Goal: Transaction & Acquisition: Purchase product/service

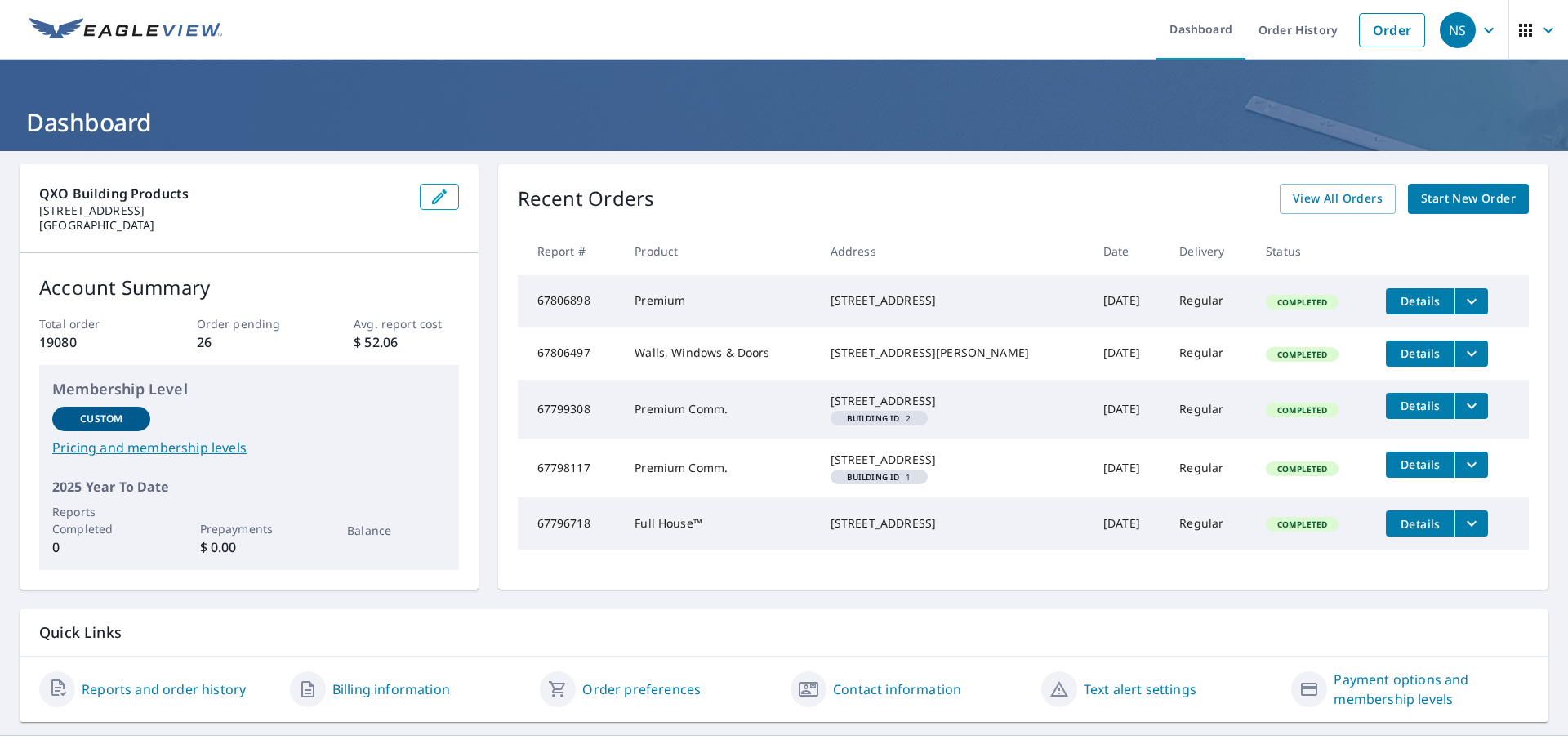
click at [1453, 189] on link "Start New Order" at bounding box center [1468, 199] width 120 height 31
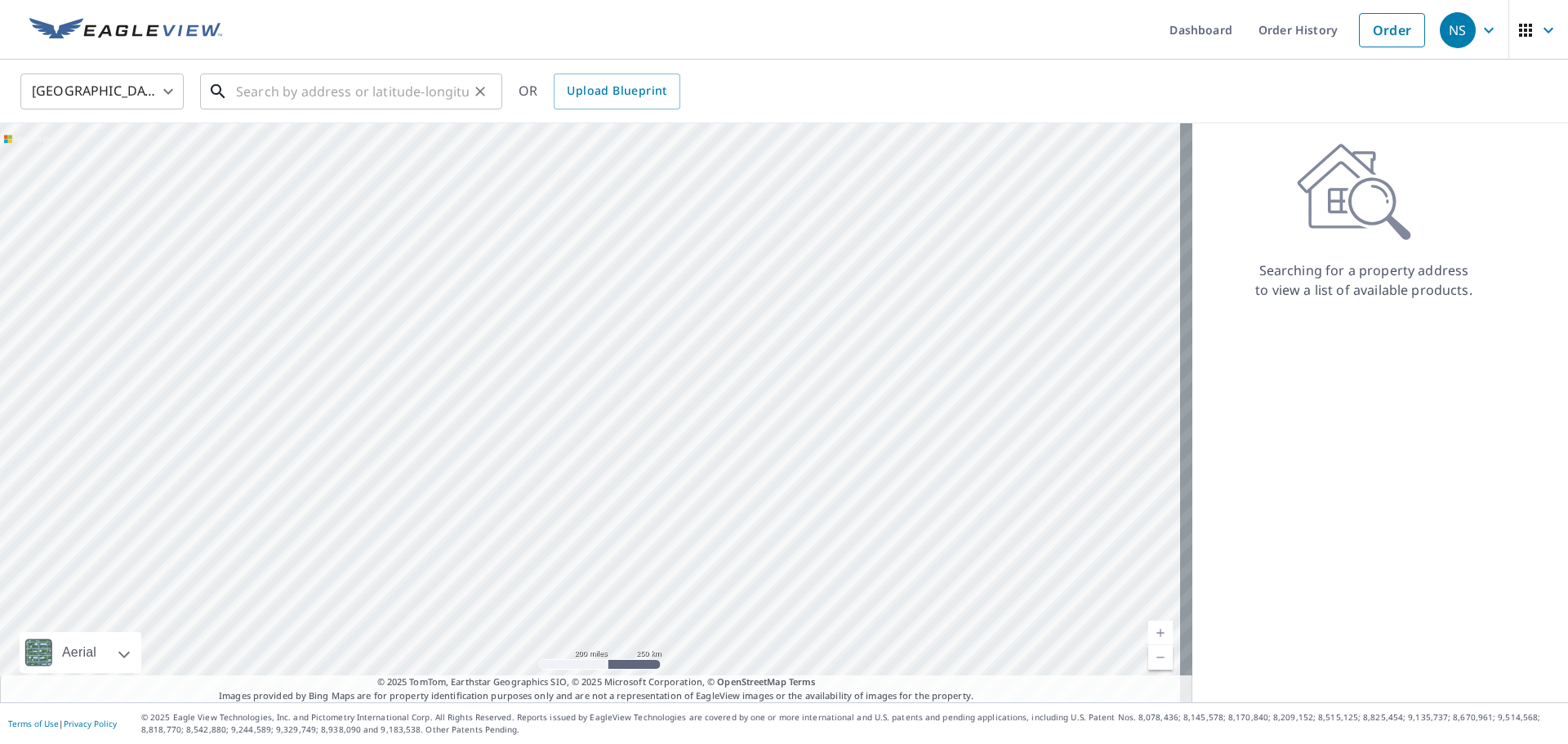
click at [405, 93] on input "text" at bounding box center [352, 91] width 233 height 46
paste input "[STREET_ADDRESS][PERSON_NAME]"
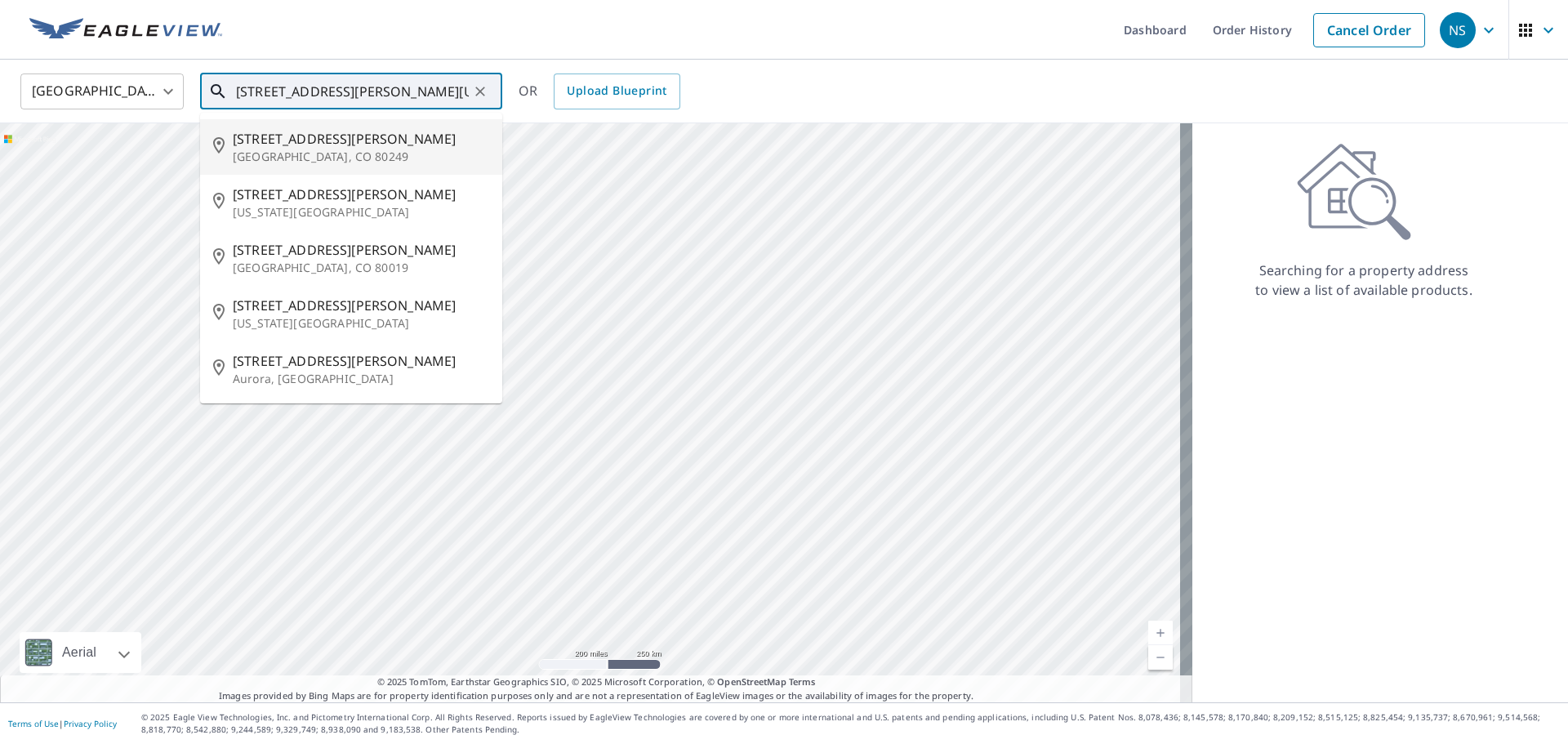
click at [351, 144] on span "[STREET_ADDRESS][PERSON_NAME]" at bounding box center [361, 139] width 256 height 20
type input "[STREET_ADDRESS][PERSON_NAME]"
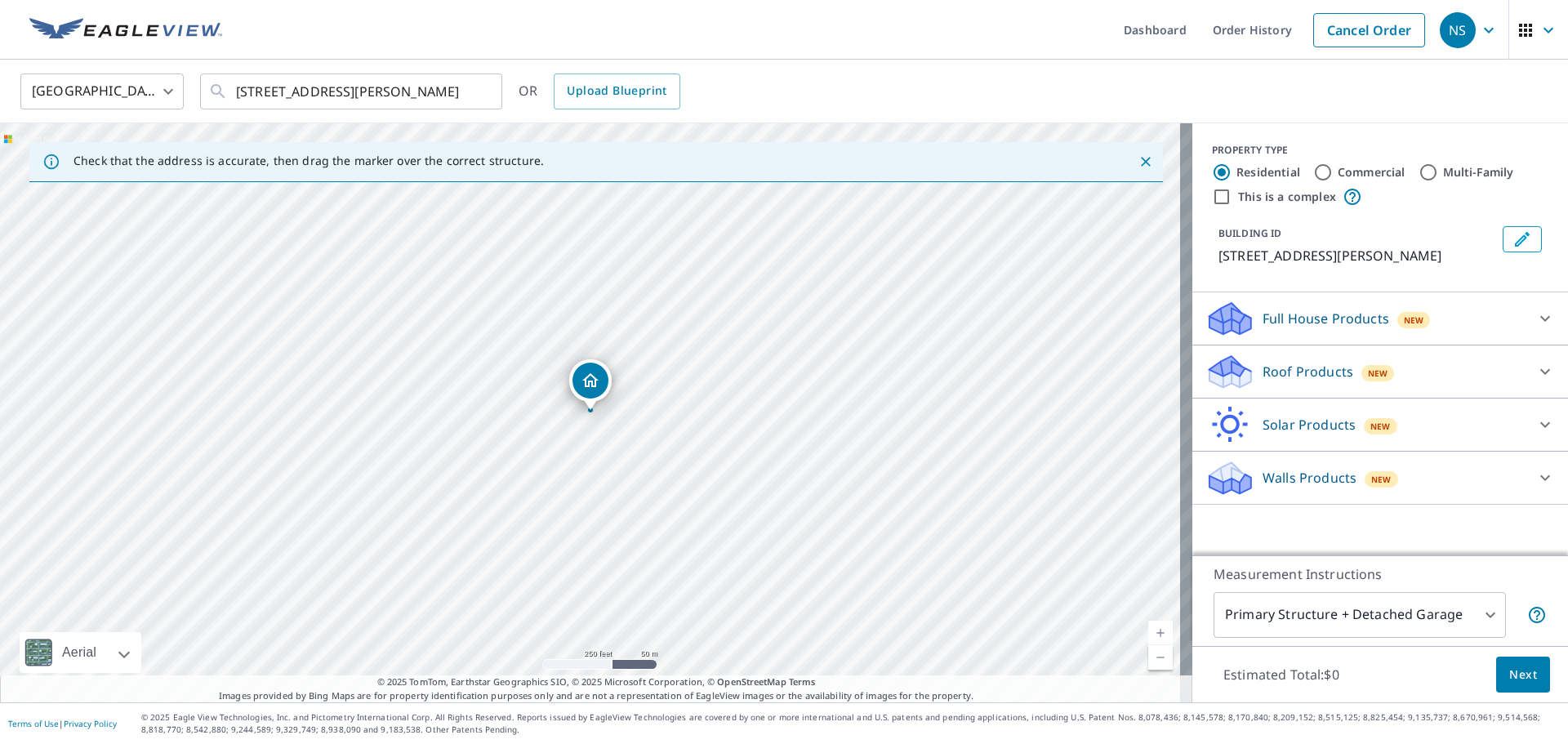
click at [1540, 373] on icon at bounding box center [1545, 372] width 10 height 5
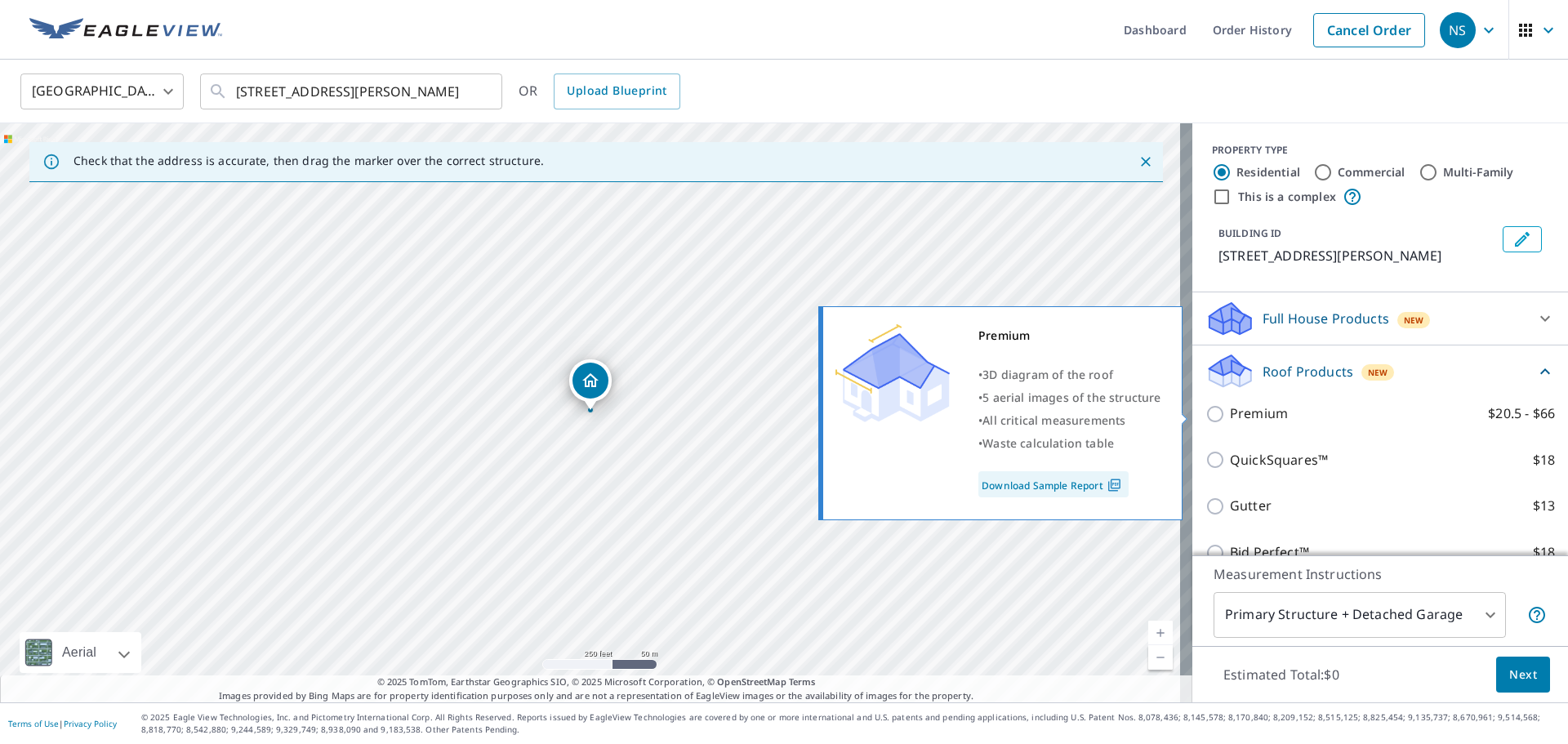
click at [1254, 413] on p "Premium" at bounding box center [1259, 413] width 58 height 21
click at [1230, 413] on input "Premium $20.5 - $66" at bounding box center [1217, 414] width 24 height 20
checkbox input "true"
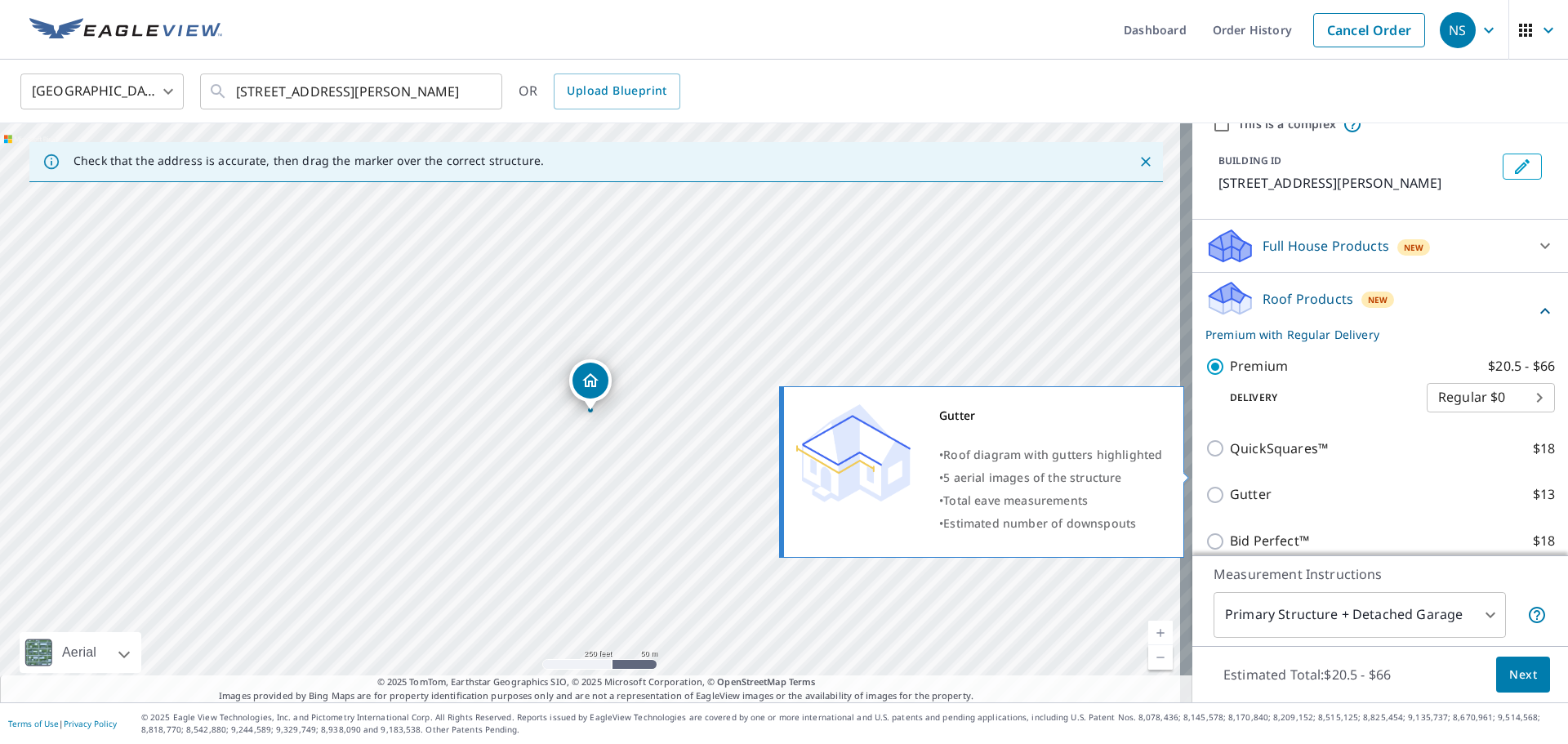
scroll to position [195, 0]
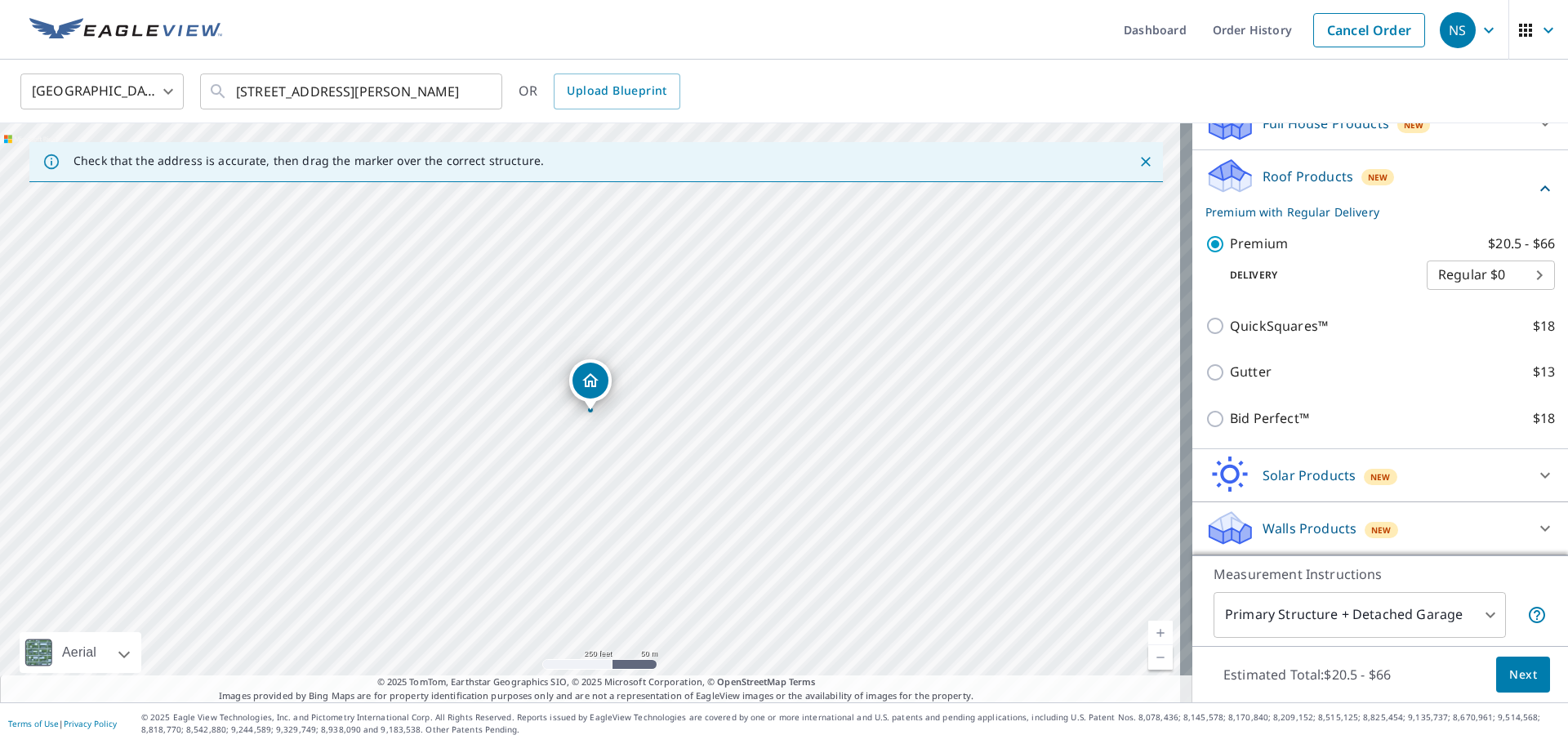
click at [1510, 665] on span "Next" at bounding box center [1523, 675] width 28 height 21
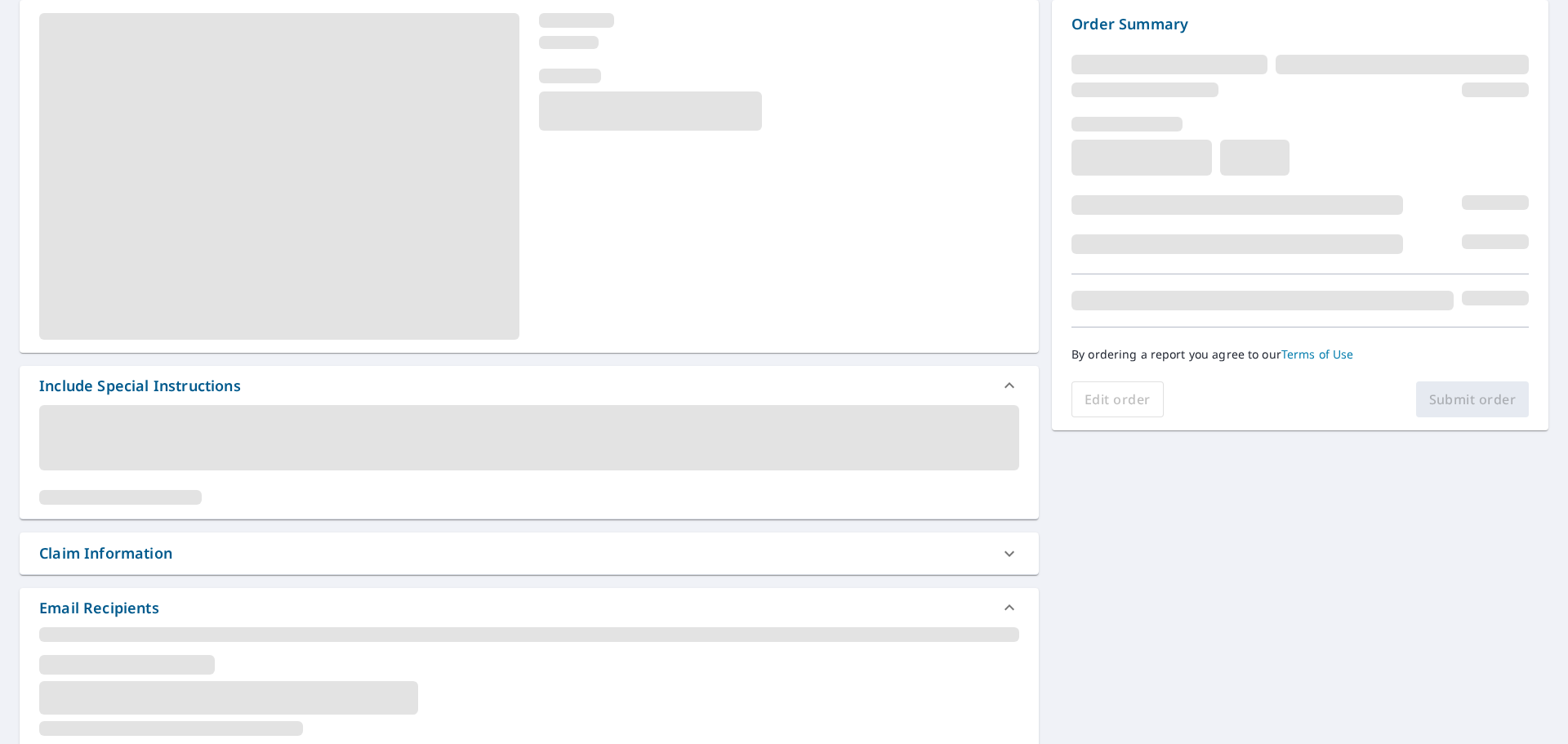
scroll to position [326, 0]
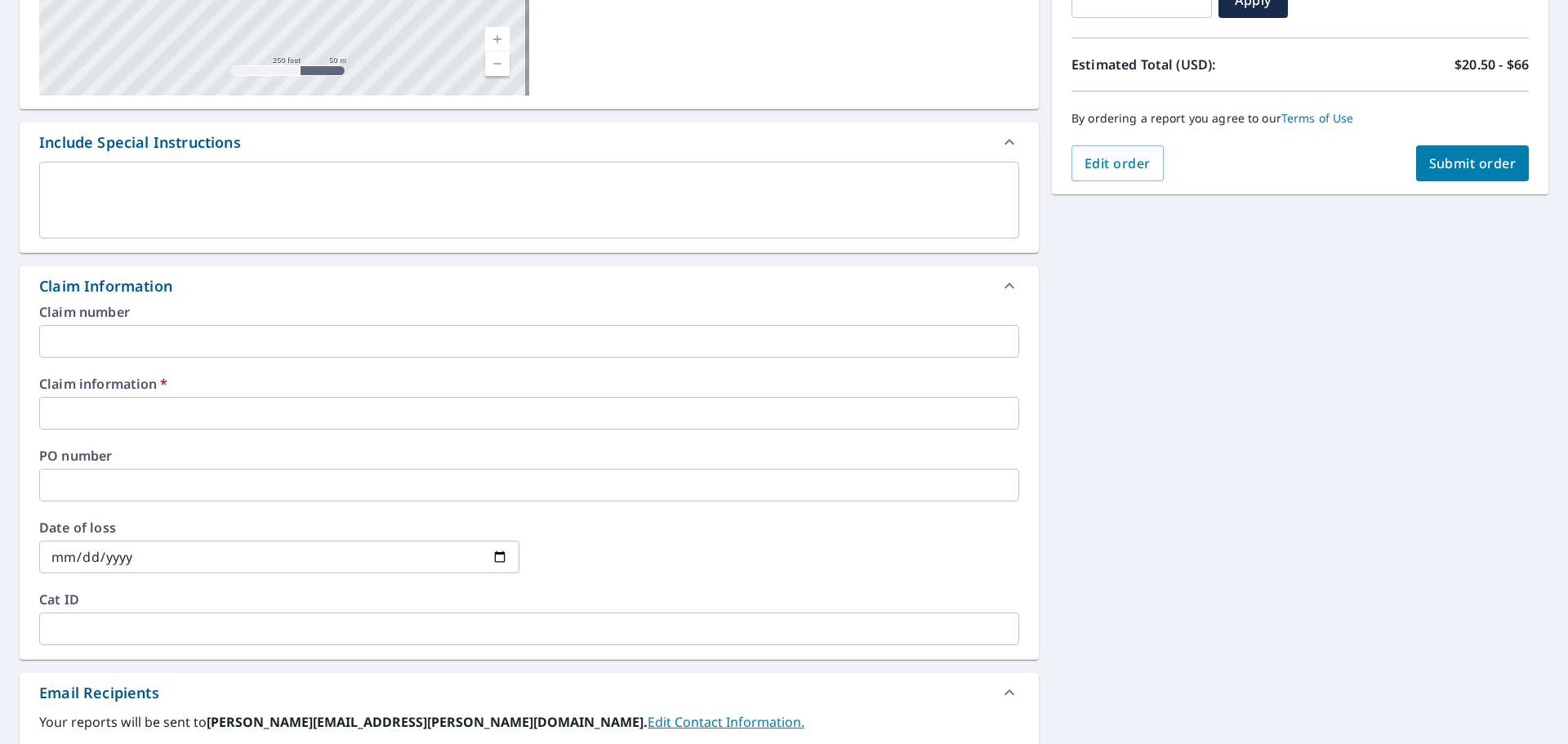
click at [311, 399] on input "text" at bounding box center [530, 413] width 980 height 32
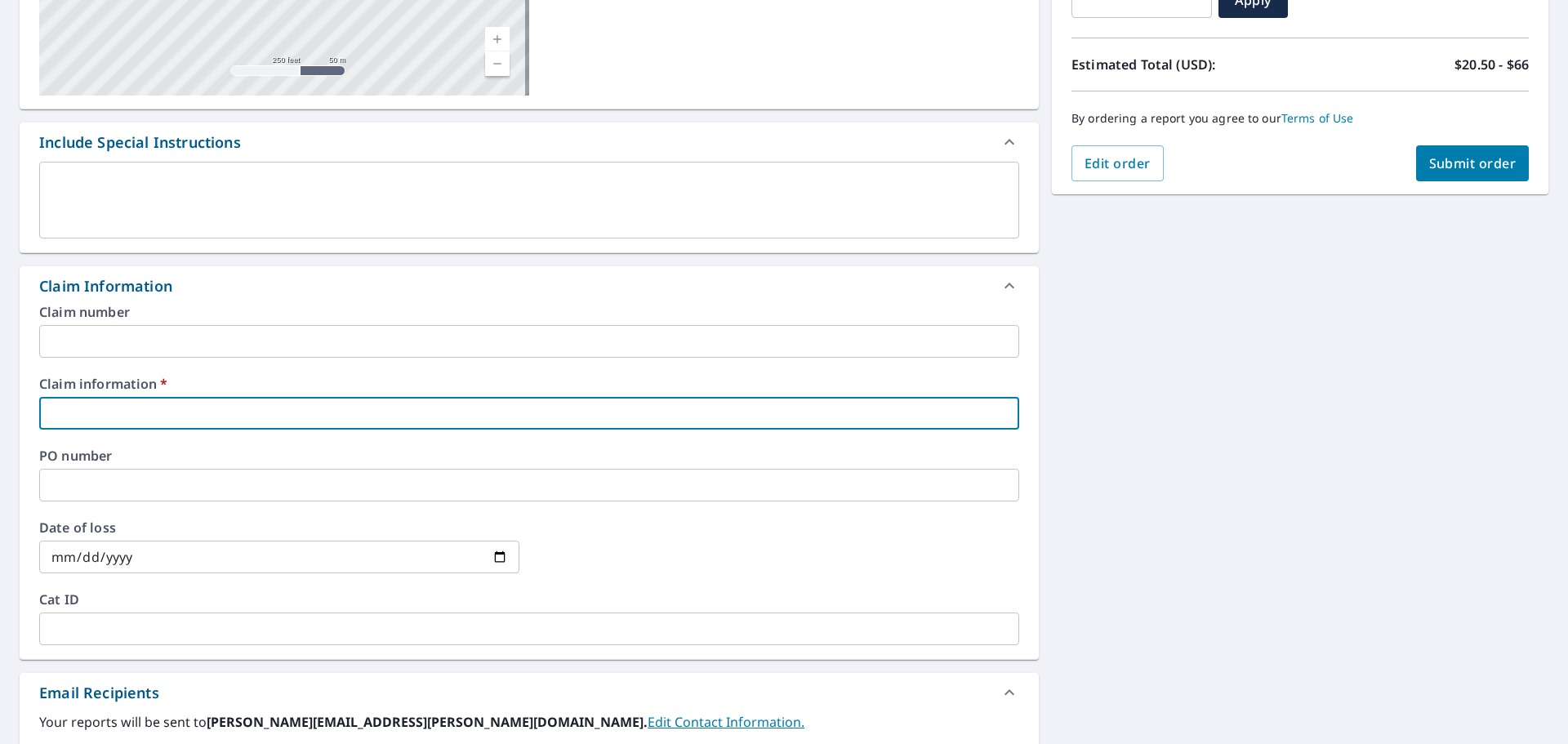
type input "O"
checkbox input "true"
type input "OM"
checkbox input "true"
type input "OMN"
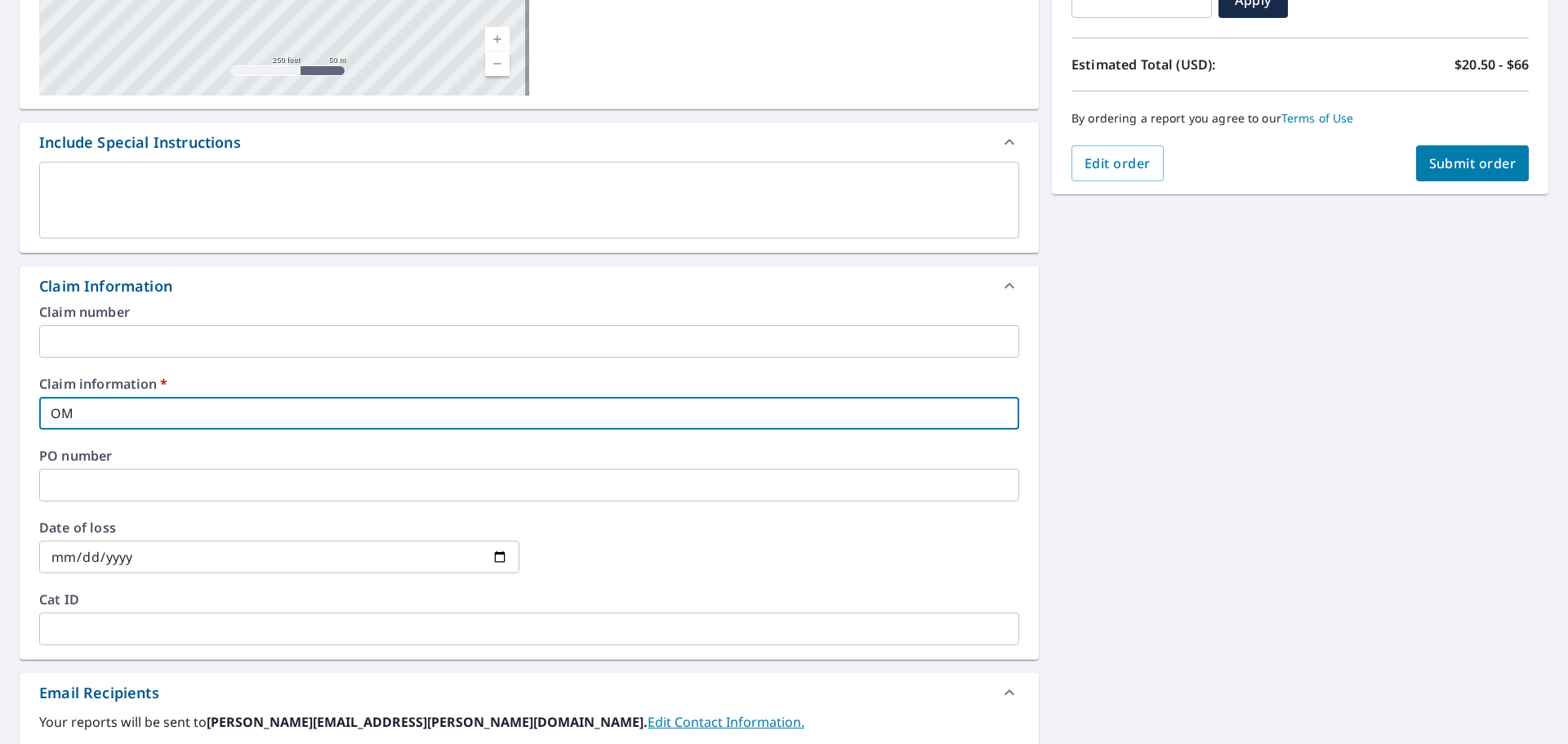
checkbox input "true"
type input "OMNI"
checkbox input "true"
type input "OMNI"
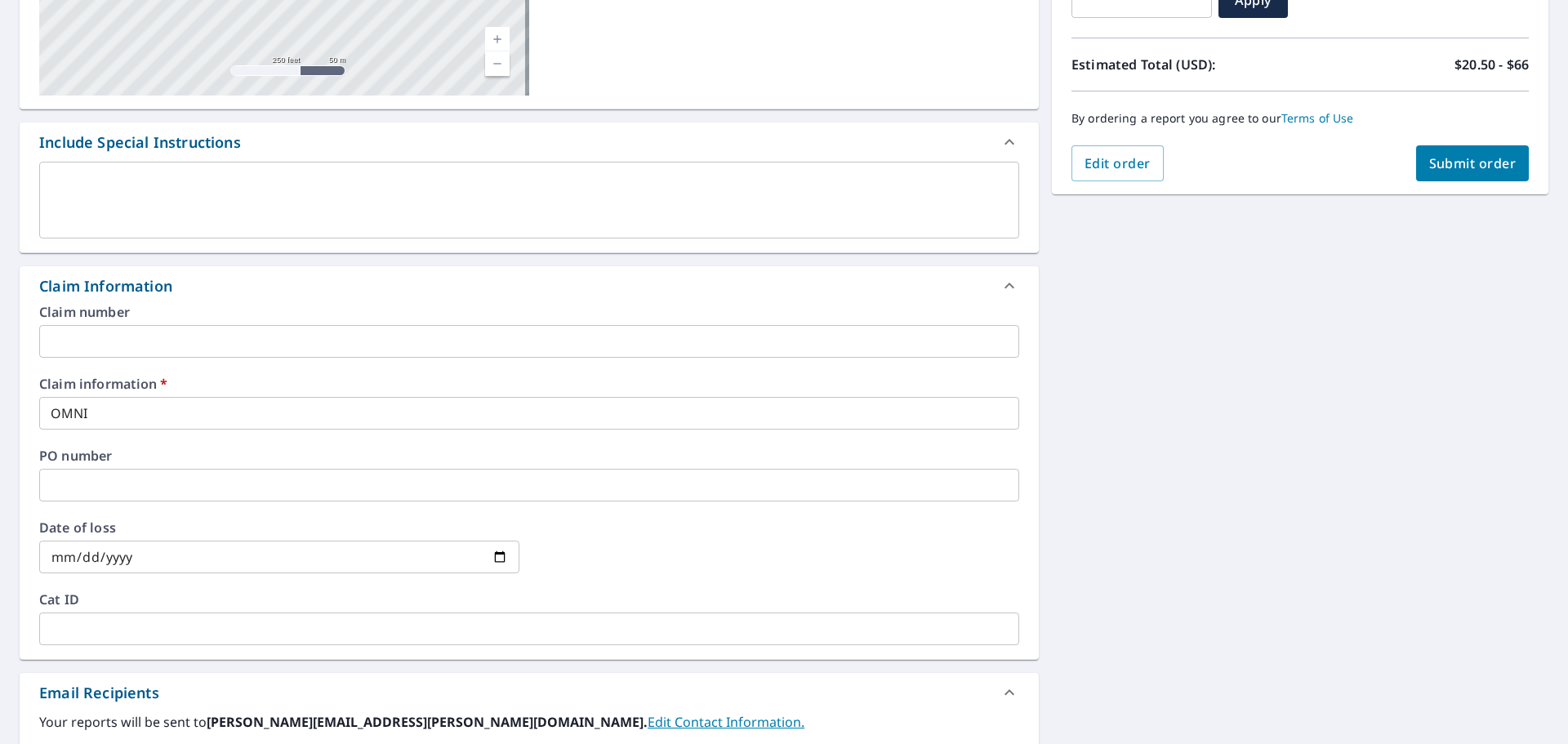
scroll to position [647, 0]
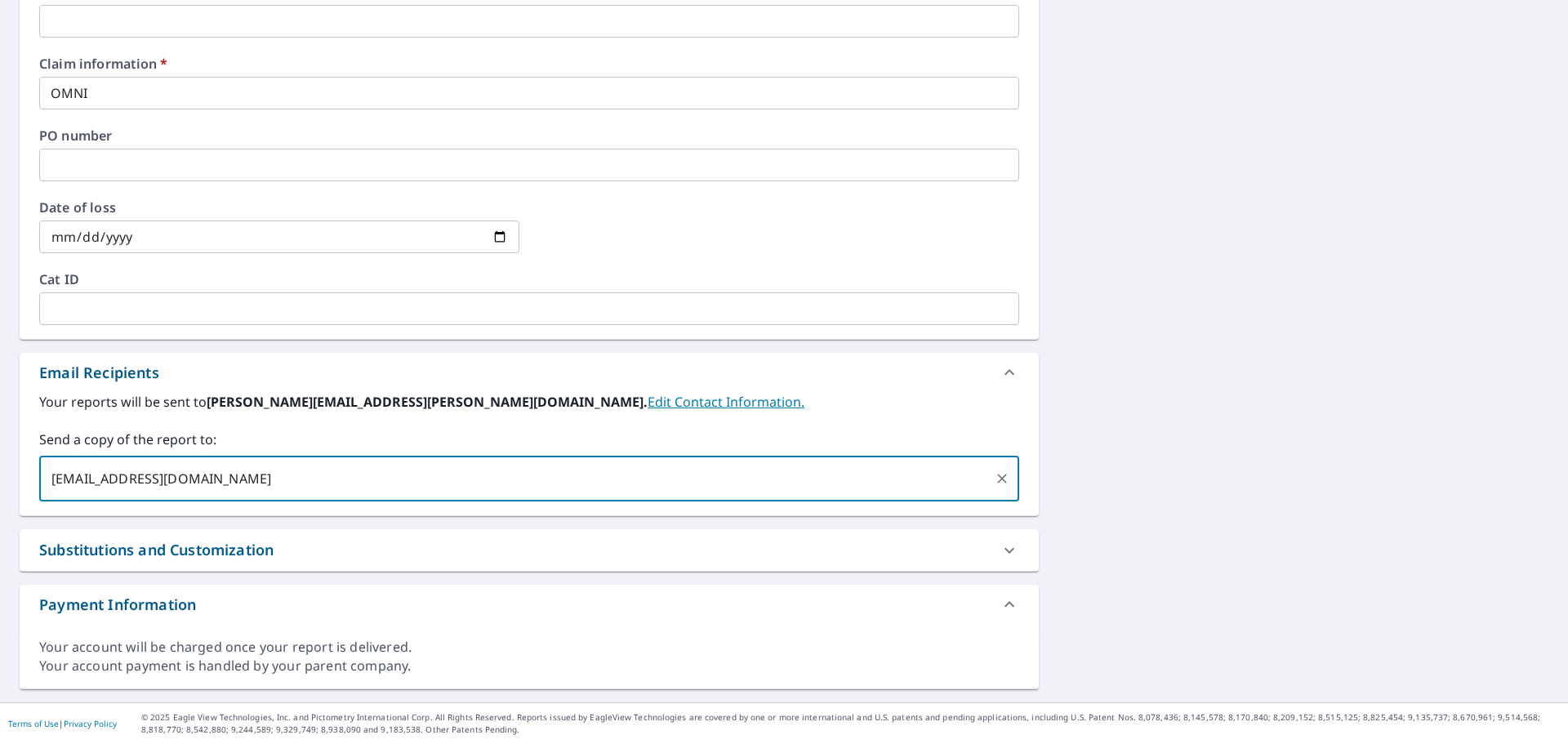
type input "[EMAIL_ADDRESS][DOMAIN_NAME]"
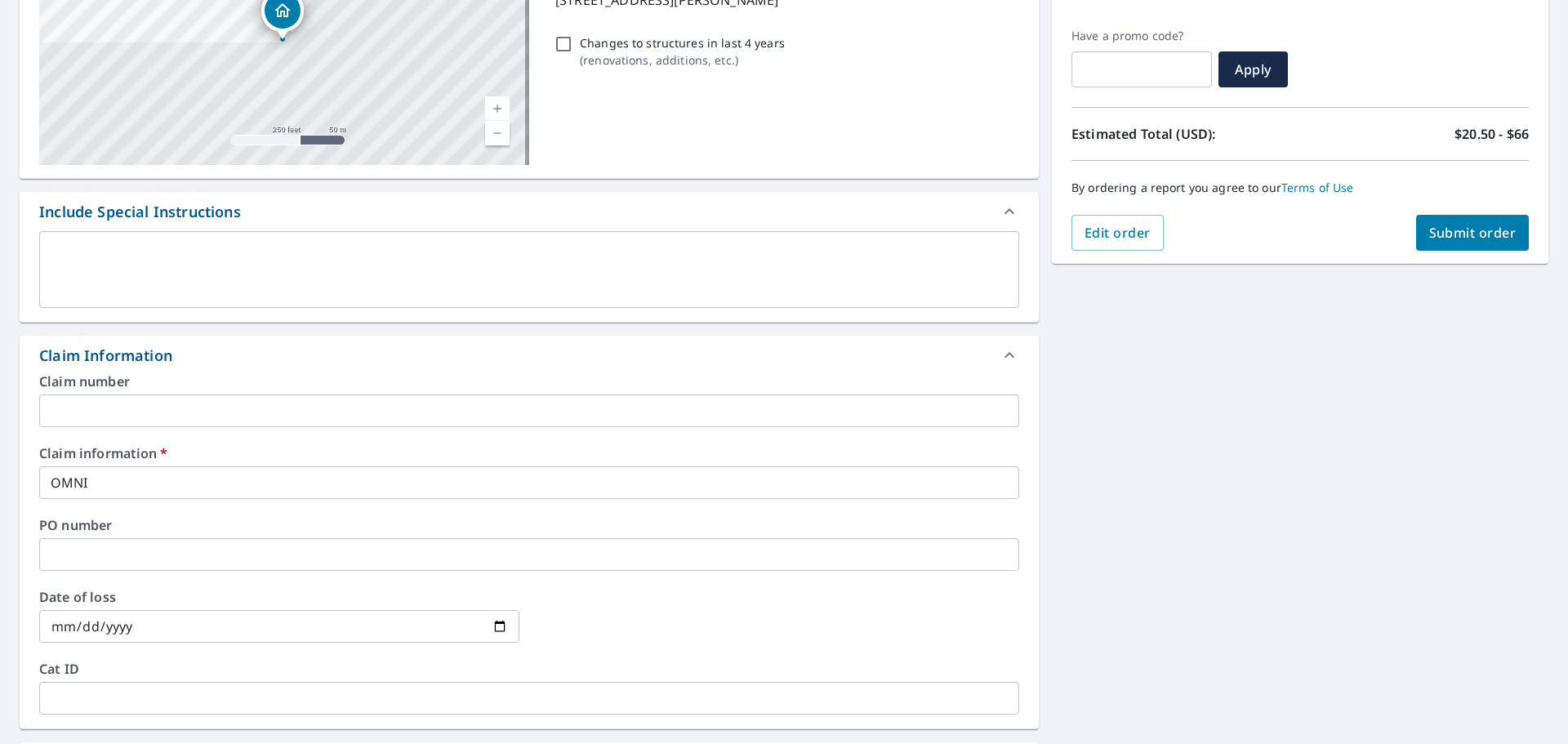
scroll to position [0, 0]
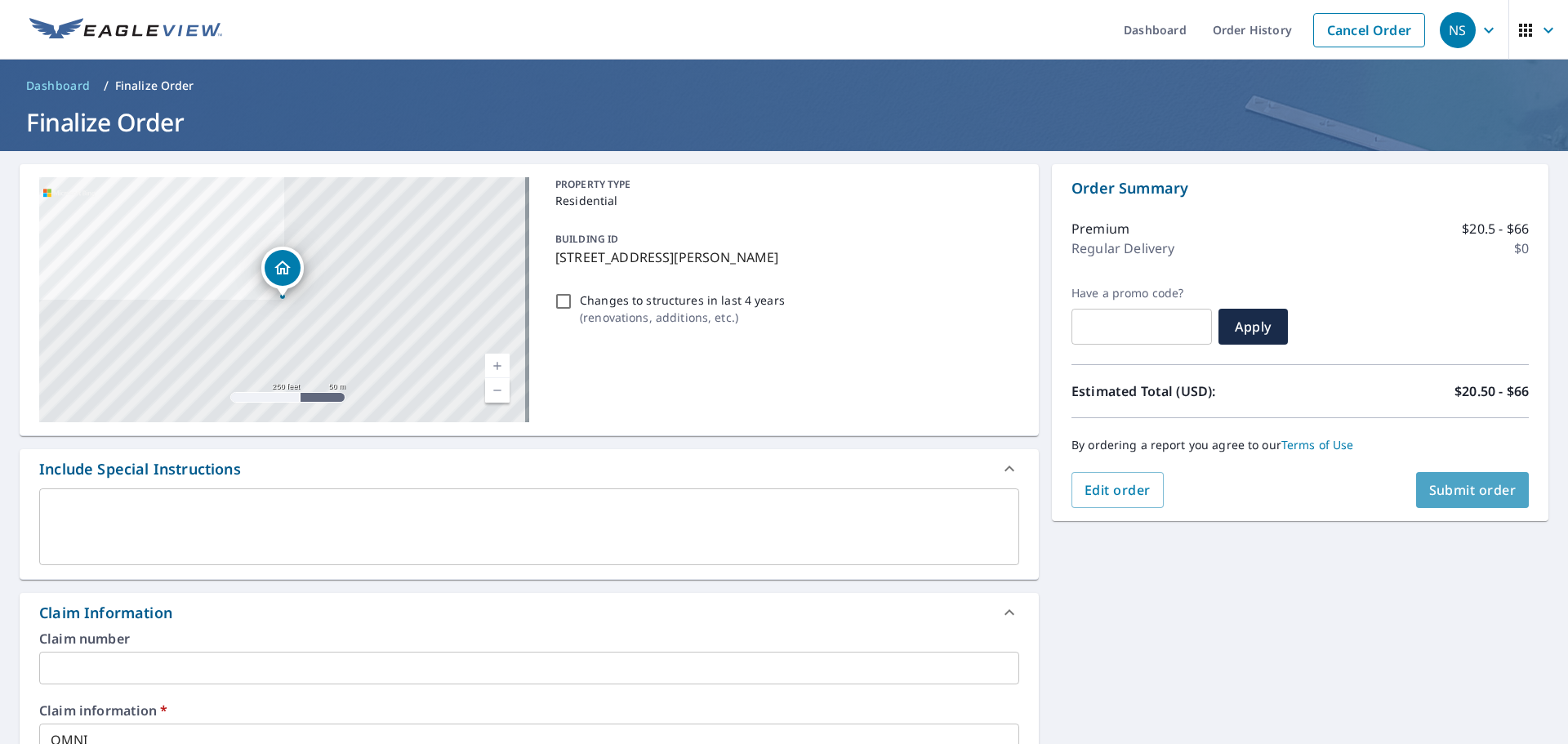
click at [1430, 492] on span "Submit order" at bounding box center [1473, 490] width 87 height 18
checkbox input "true"
